Goal: Find specific page/section: Find specific page/section

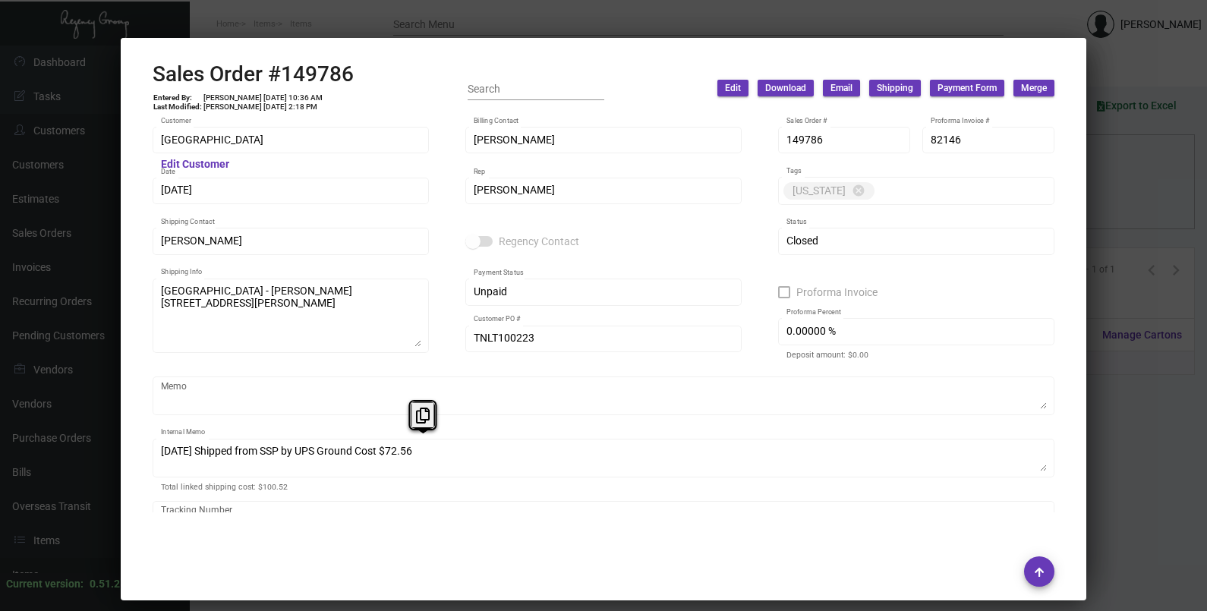
scroll to position [899, 0]
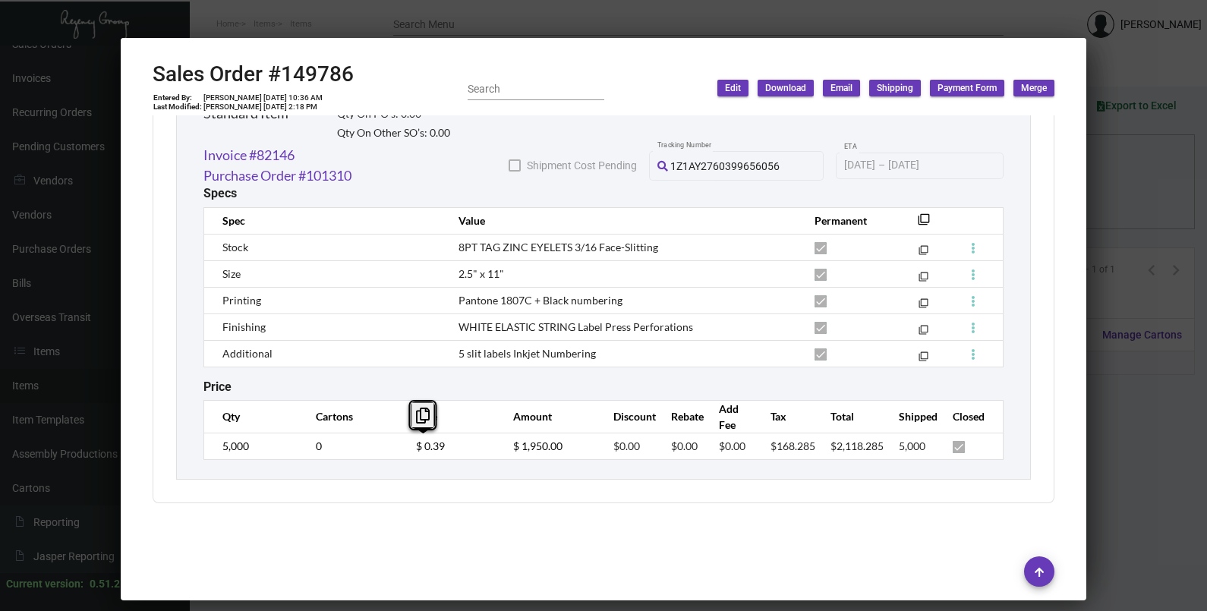
click at [1116, 180] on div at bounding box center [603, 305] width 1207 height 611
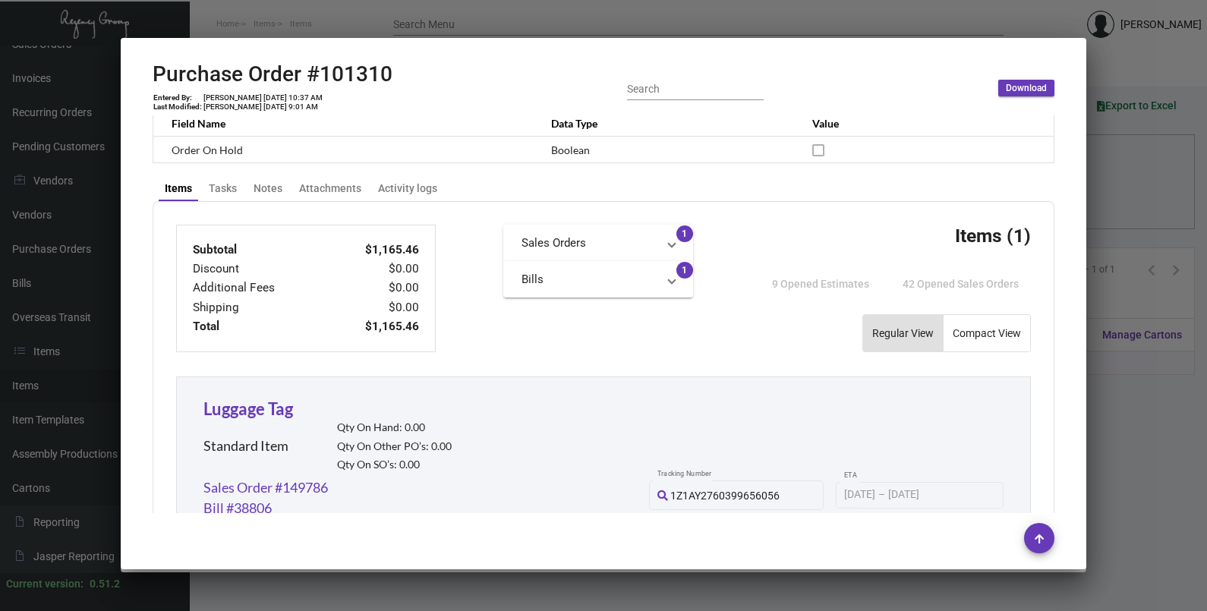
click at [1115, 180] on div at bounding box center [603, 305] width 1207 height 611
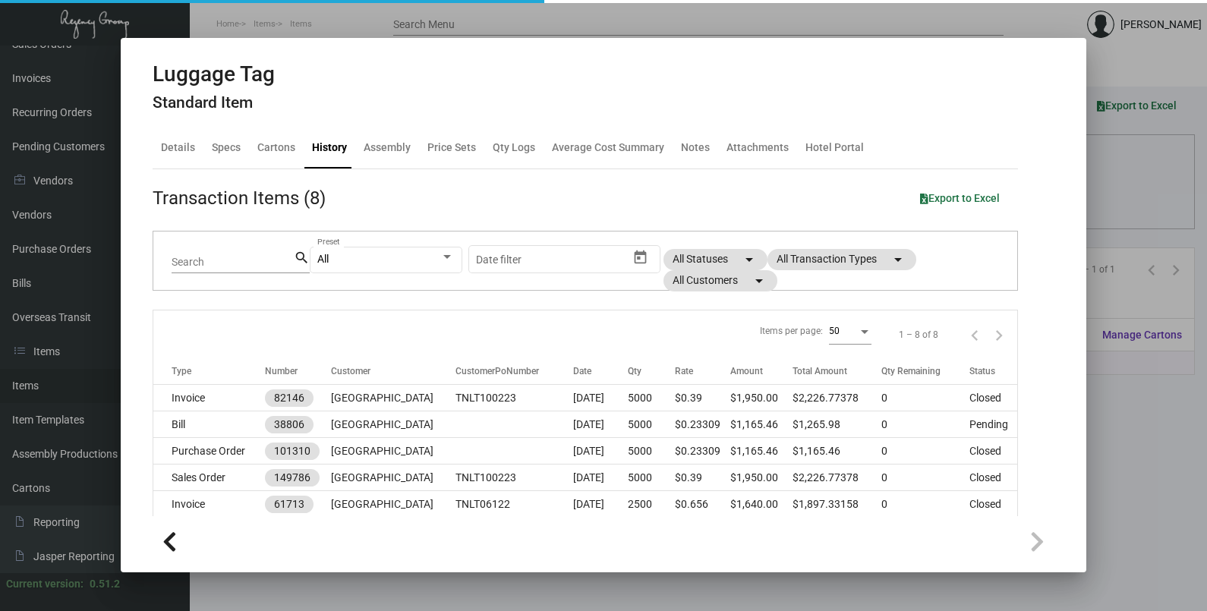
click at [1111, 178] on div at bounding box center [603, 305] width 1207 height 611
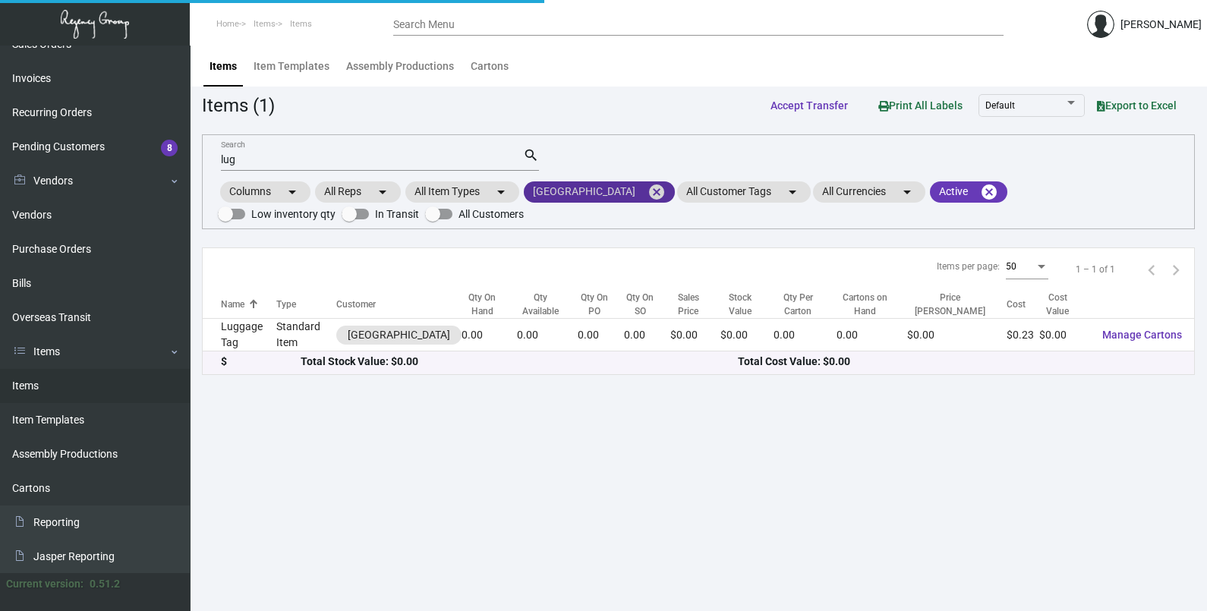
click at [648, 189] on mat-icon "cancel" at bounding box center [657, 192] width 18 height 18
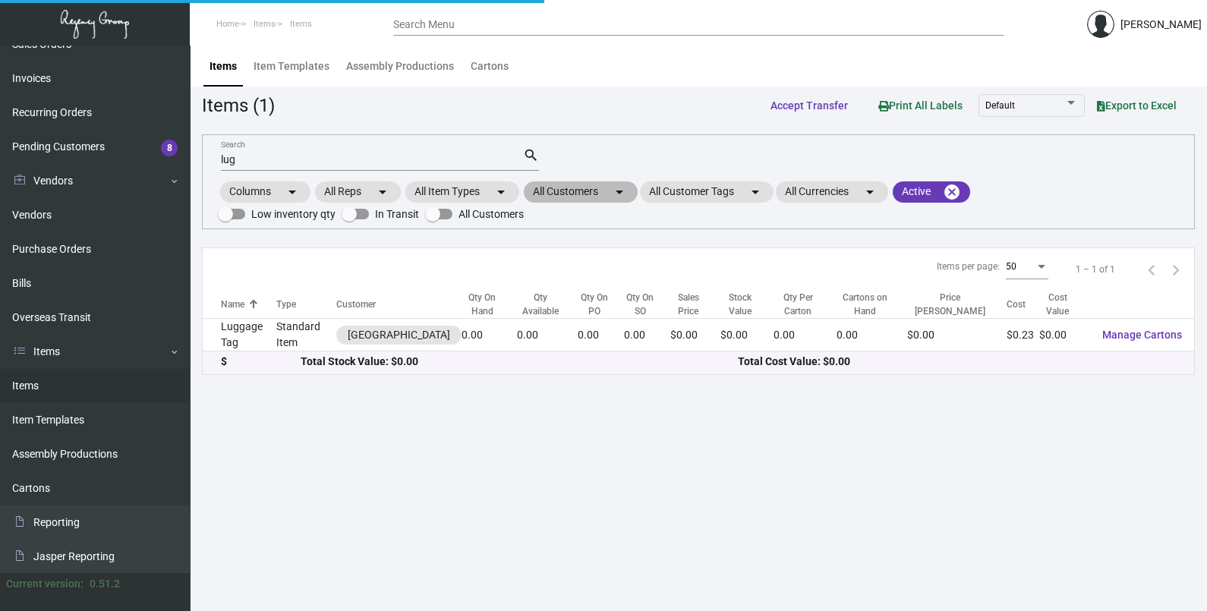
click at [612, 191] on mat-chip "All Customers arrow_drop_down" at bounding box center [581, 191] width 114 height 21
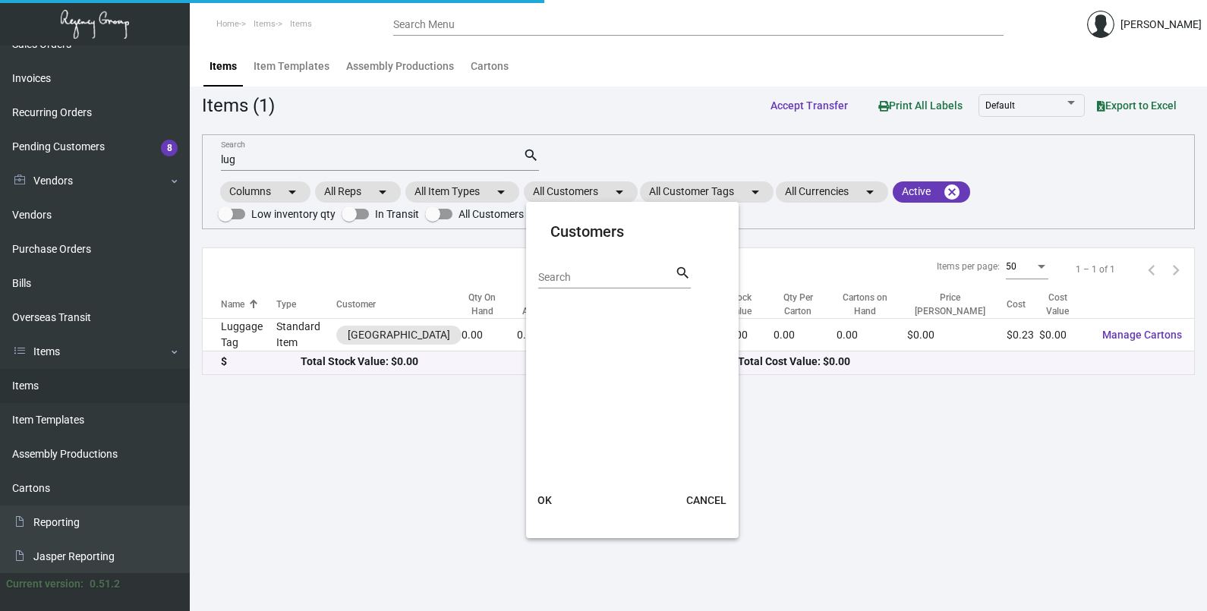
click at [611, 277] on input "Search" at bounding box center [606, 278] width 137 height 12
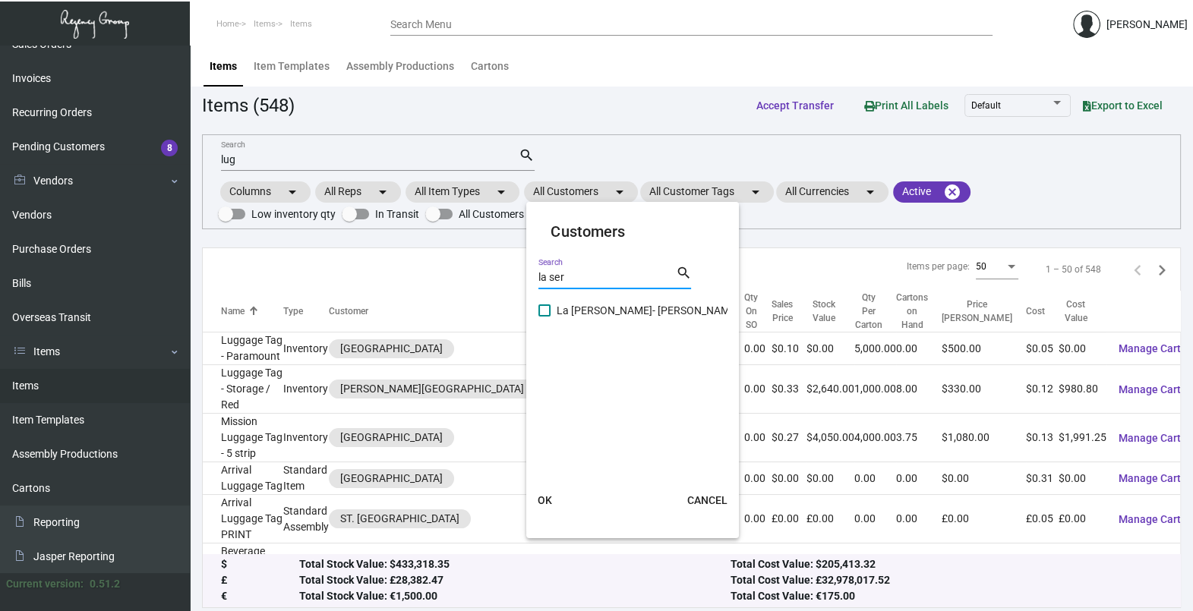
type input "la ser"
click at [625, 311] on span "La [PERSON_NAME]- [PERSON_NAME] Collection" at bounding box center [672, 310] width 231 height 18
click at [544, 317] on input "La [PERSON_NAME]- [PERSON_NAME] Collection" at bounding box center [544, 317] width 1 height 1
checkbox input "true"
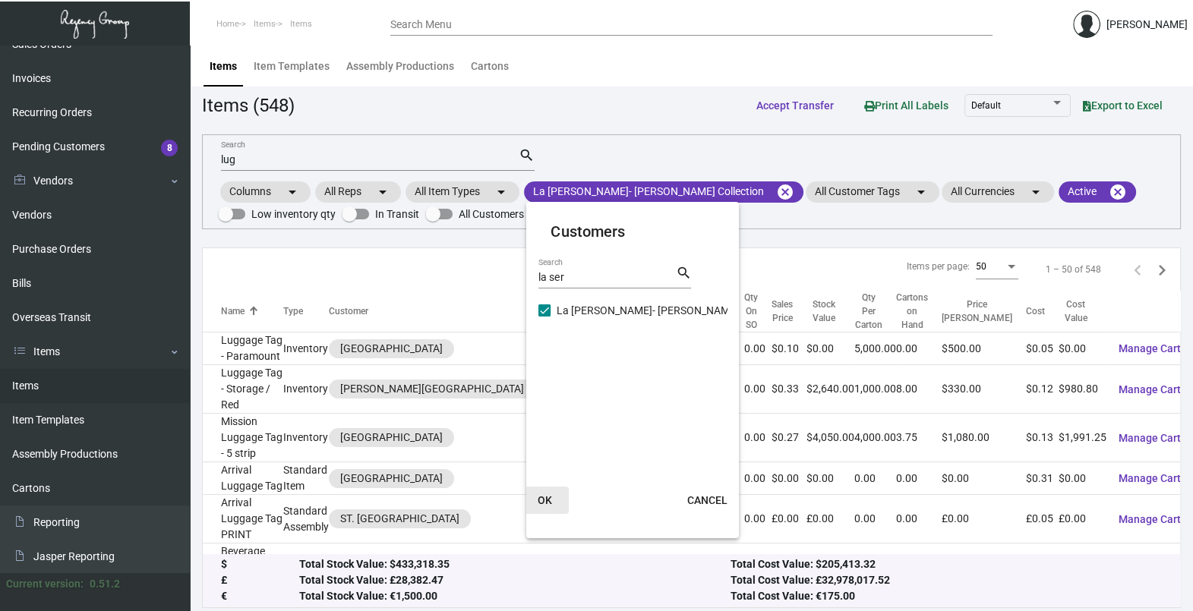
click at [554, 501] on button "OK" at bounding box center [544, 500] width 49 height 27
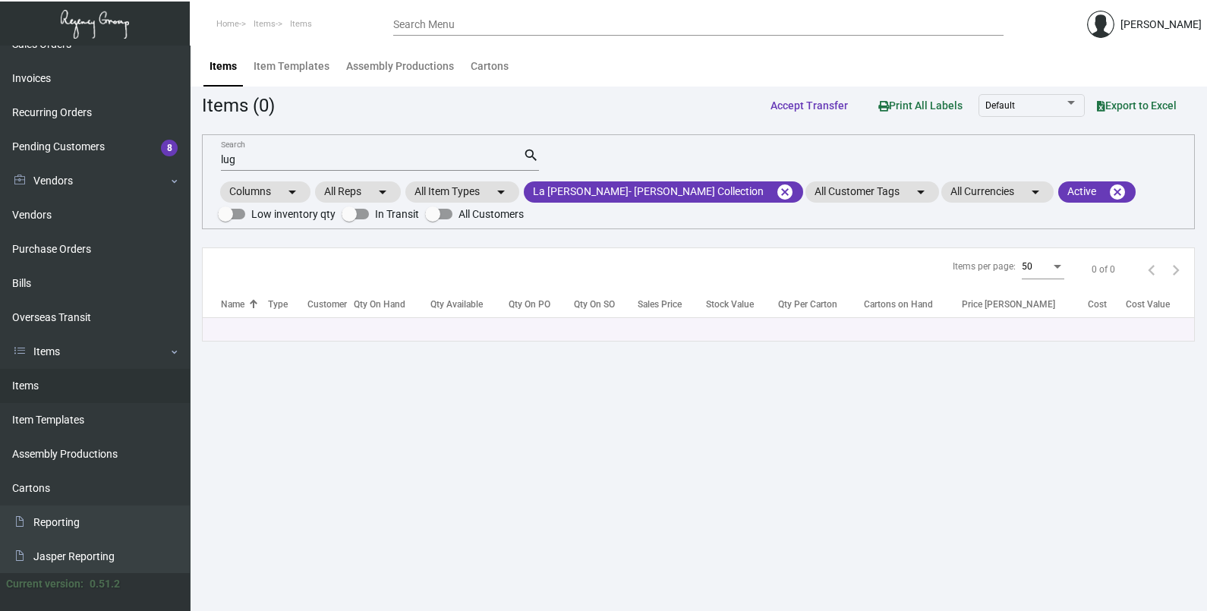
click at [248, 154] on input "lug" at bounding box center [372, 160] width 302 height 12
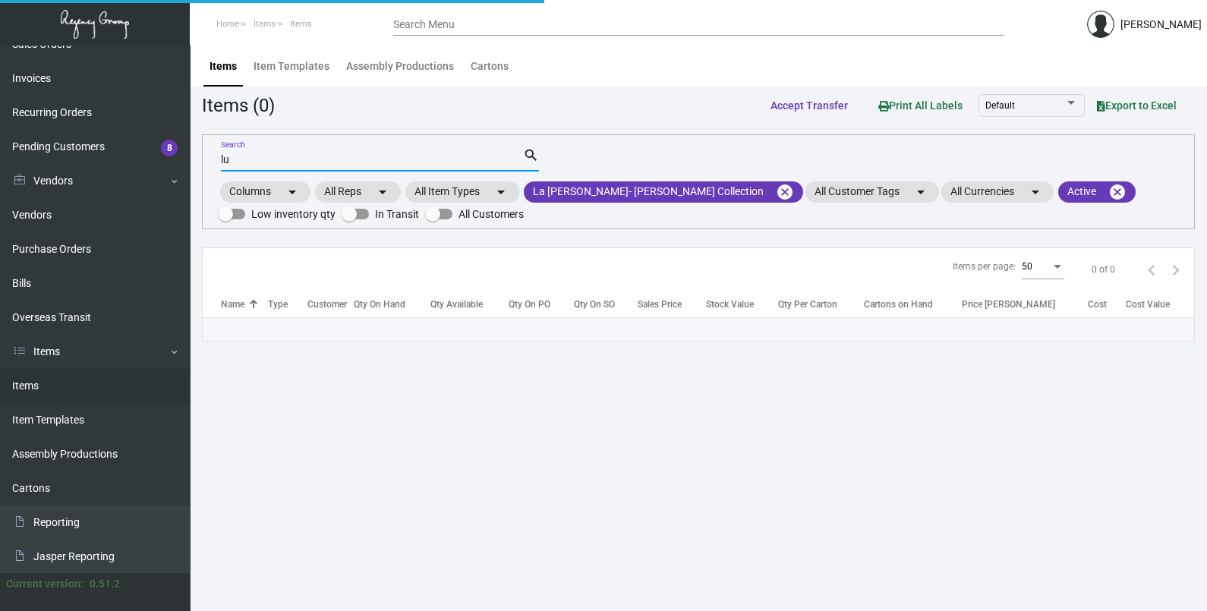
type input "l"
type input "d"
